Goal: Check status: Check status

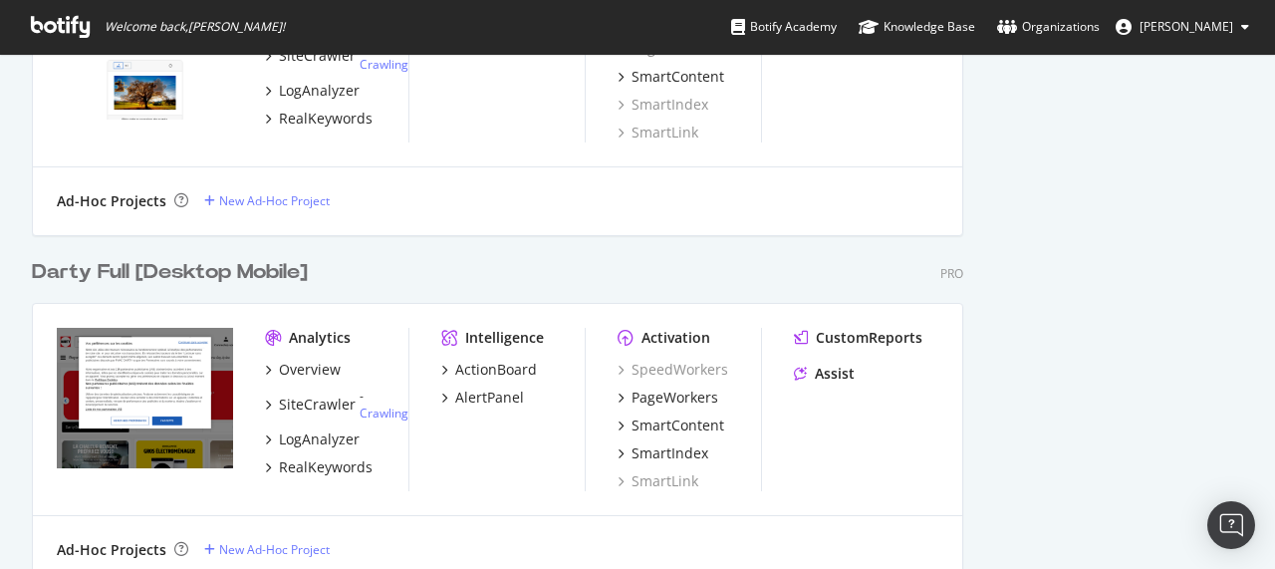
scroll to position [1200, 0]
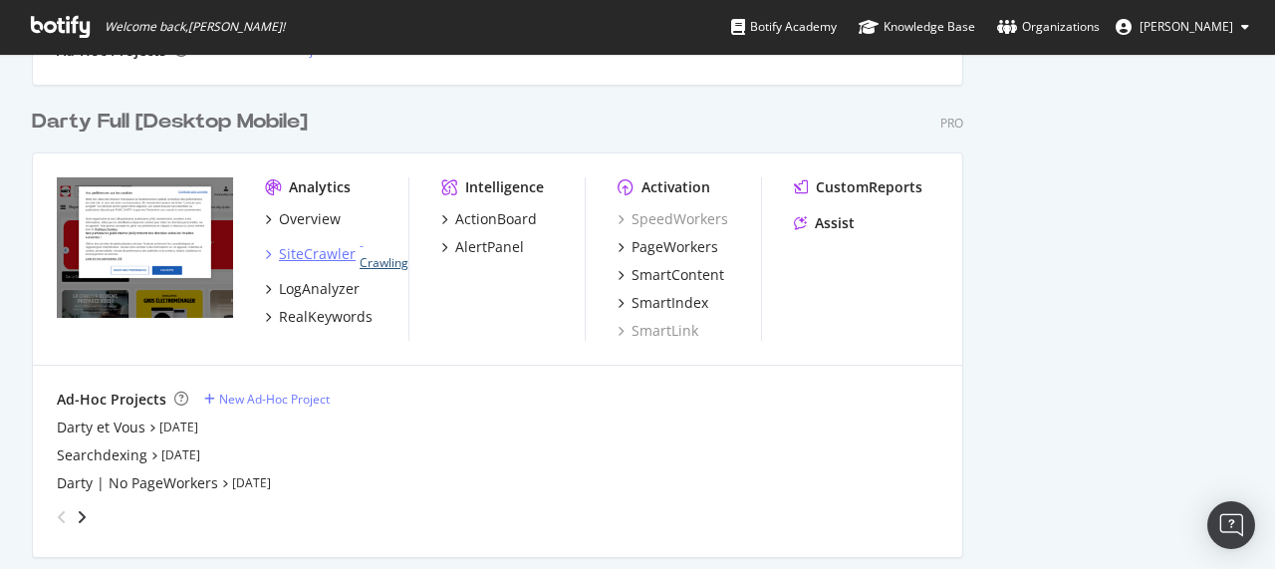
click at [393, 263] on link "Crawling" at bounding box center [384, 262] width 49 height 17
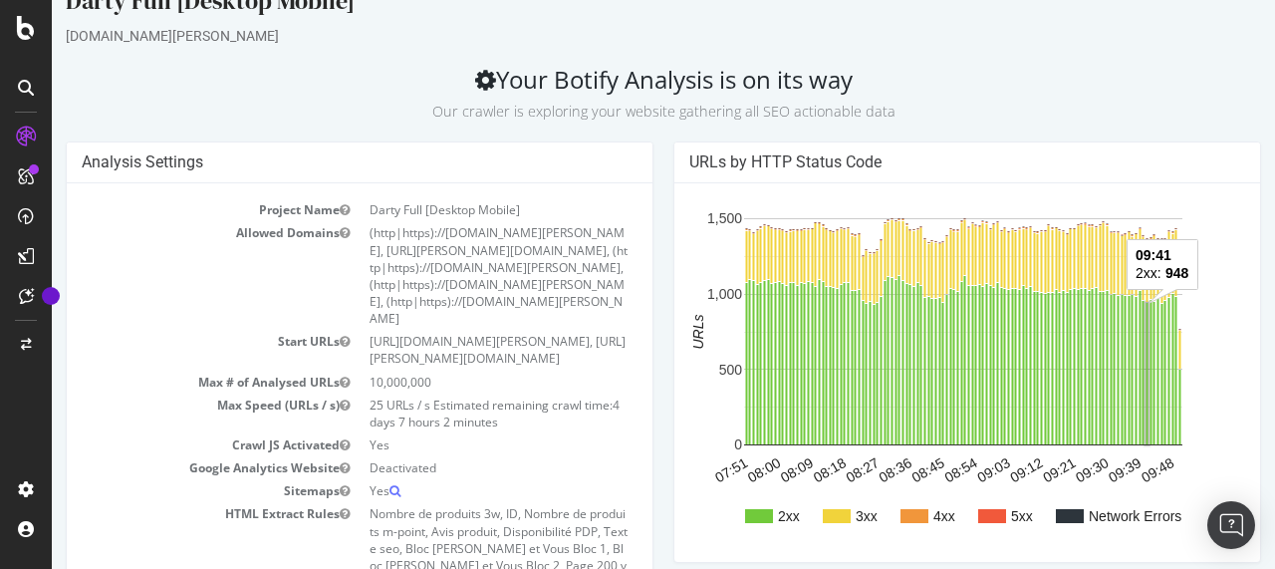
scroll to position [33, 0]
